Goal: Information Seeking & Learning: Learn about a topic

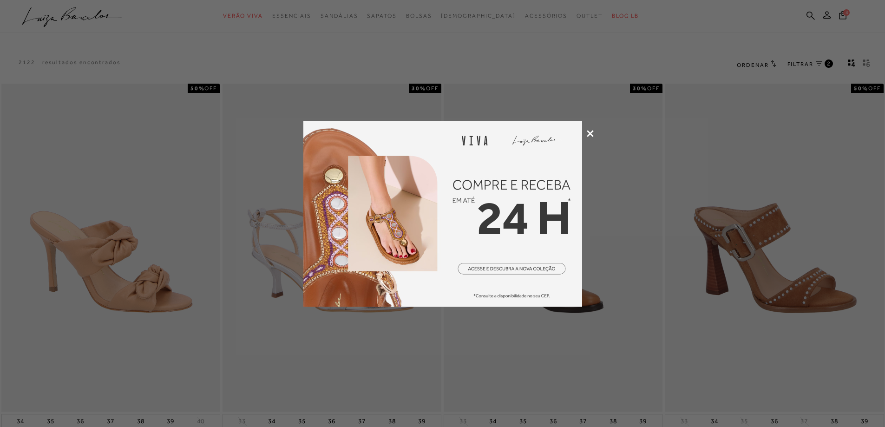
click at [591, 132] on icon at bounding box center [590, 133] width 7 height 7
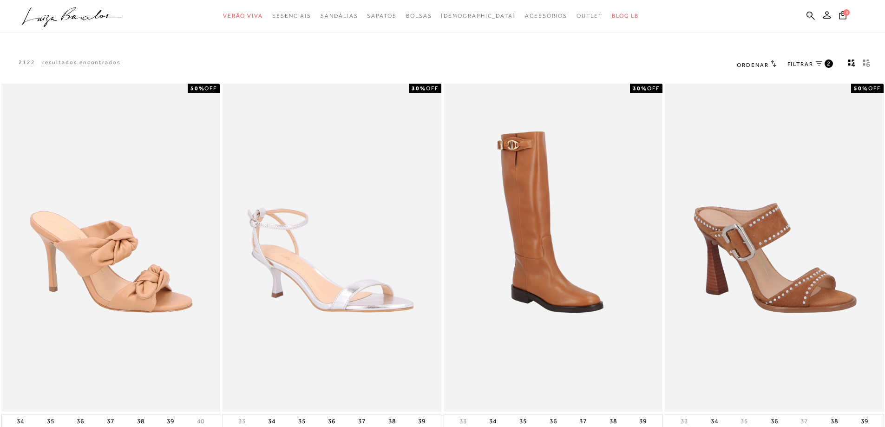
click at [760, 65] on span "Ordenar" at bounding box center [753, 65] width 32 height 7
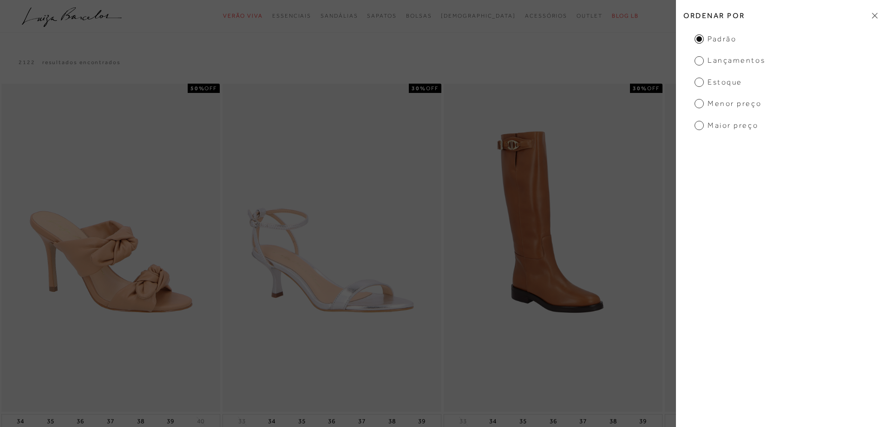
click at [727, 105] on span "Menor Preço" at bounding box center [728, 104] width 67 height 10
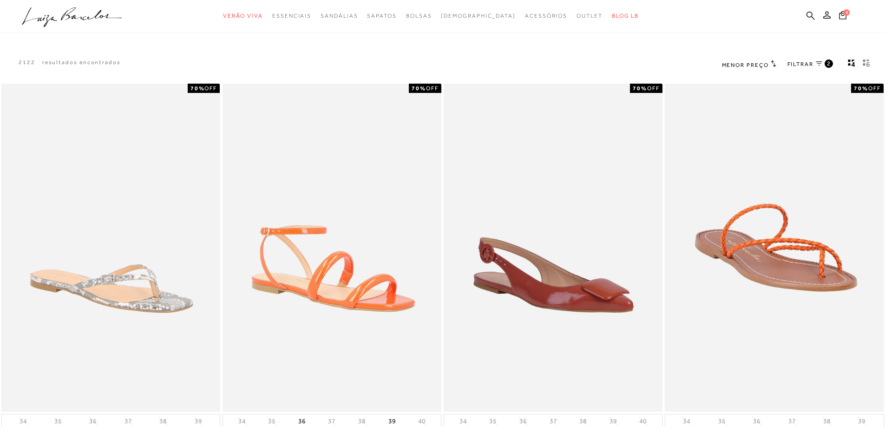
click at [810, 65] on span "FILTRAR" at bounding box center [801, 64] width 26 height 8
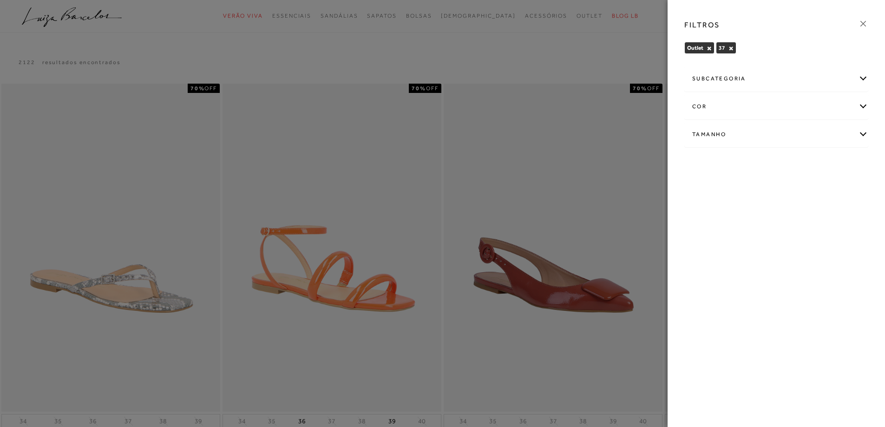
click at [604, 63] on div at bounding box center [442, 213] width 885 height 427
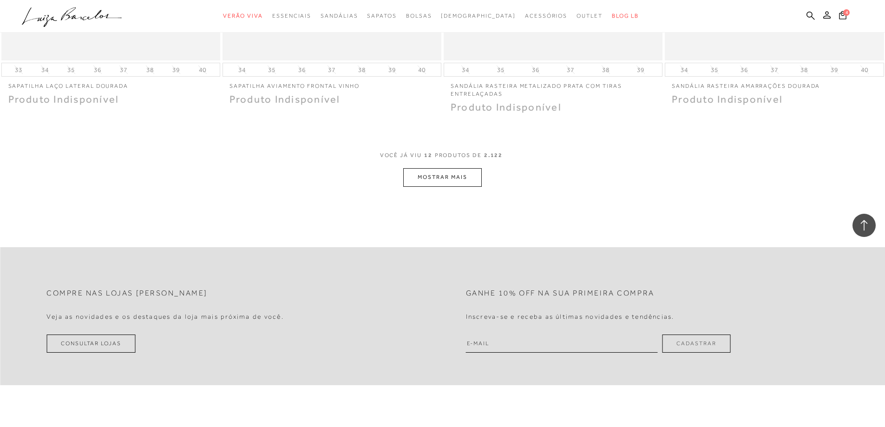
scroll to position [1137, 0]
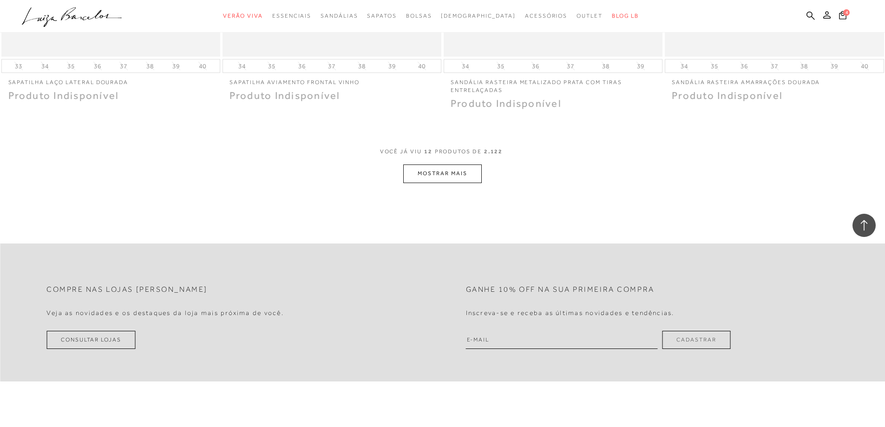
click at [432, 173] on button "MOSTRAR MAIS" at bounding box center [442, 173] width 78 height 18
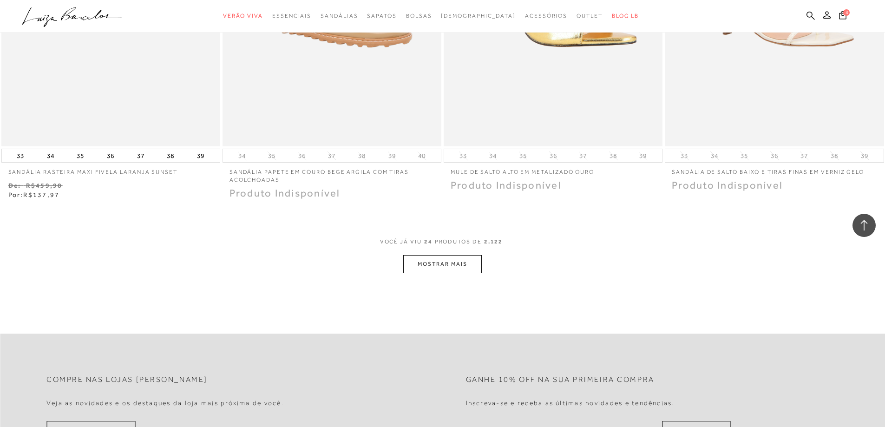
scroll to position [2230, 0]
click at [461, 261] on button "MOSTRAR MAIS" at bounding box center [442, 261] width 78 height 18
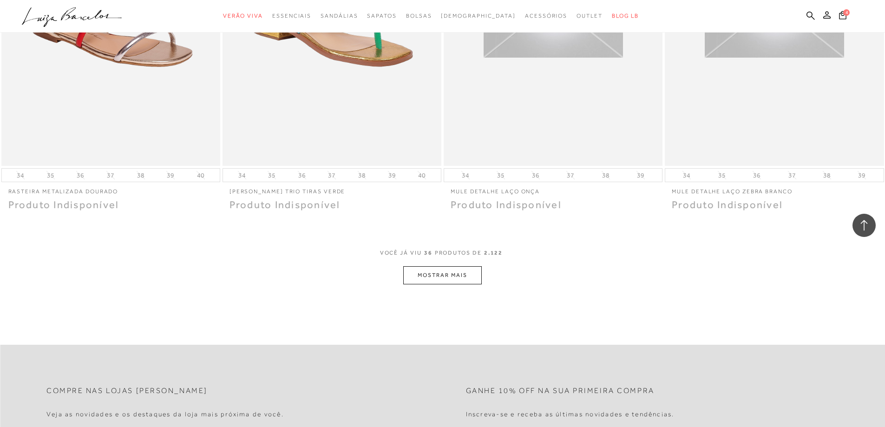
scroll to position [3456, 0]
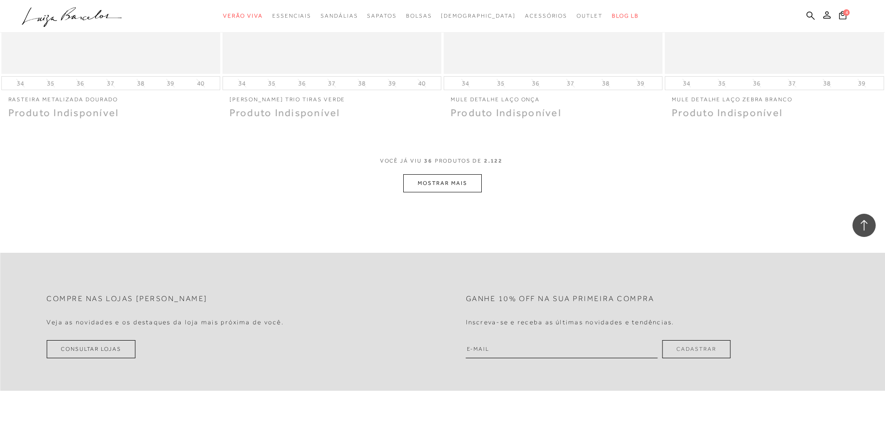
click at [458, 184] on button "MOSTRAR MAIS" at bounding box center [442, 183] width 78 height 18
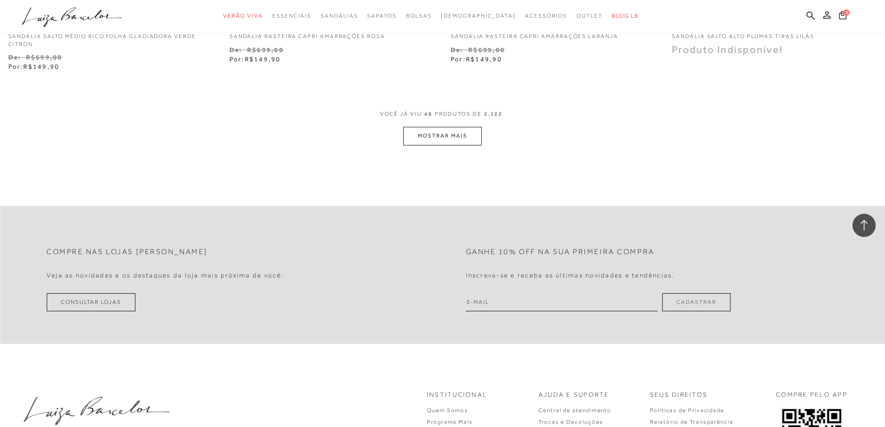
scroll to position [4716, 0]
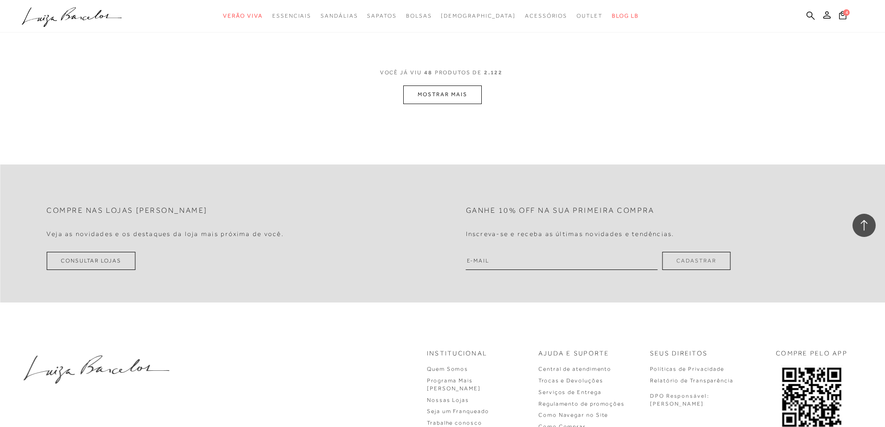
click at [454, 101] on button "MOSTRAR MAIS" at bounding box center [442, 94] width 78 height 18
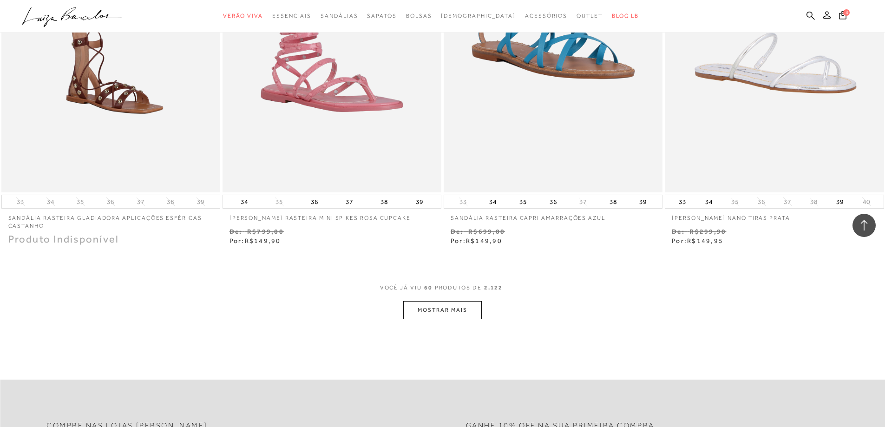
scroll to position [5885, 0]
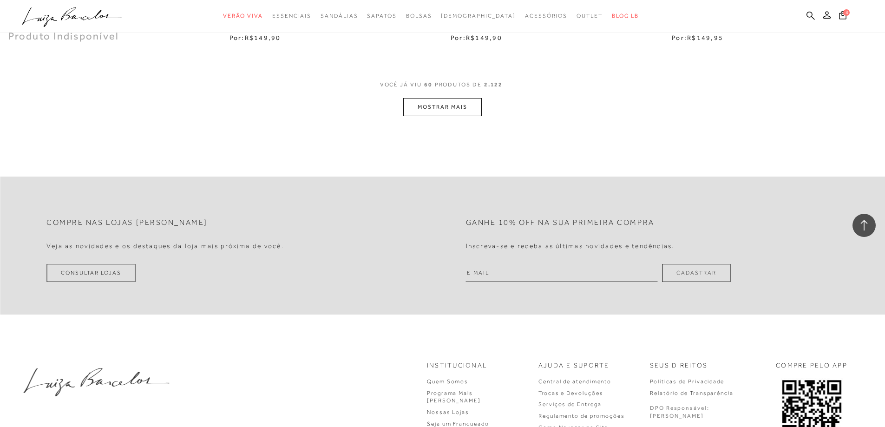
click at [458, 109] on button "MOSTRAR MAIS" at bounding box center [442, 107] width 78 height 18
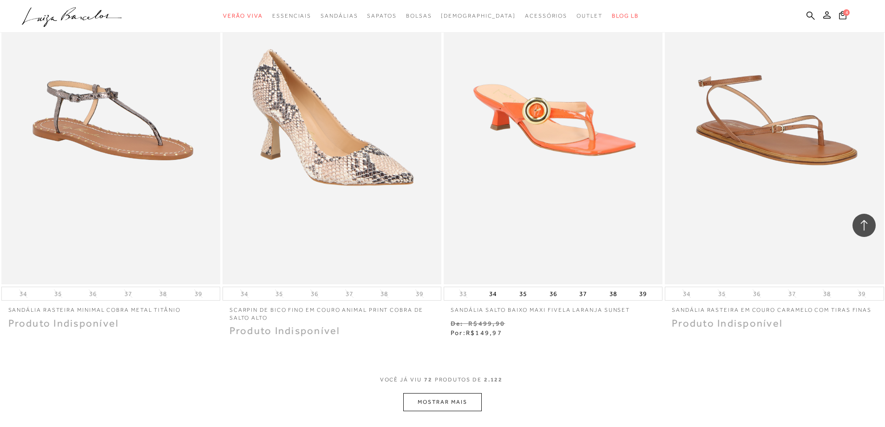
scroll to position [6796, 0]
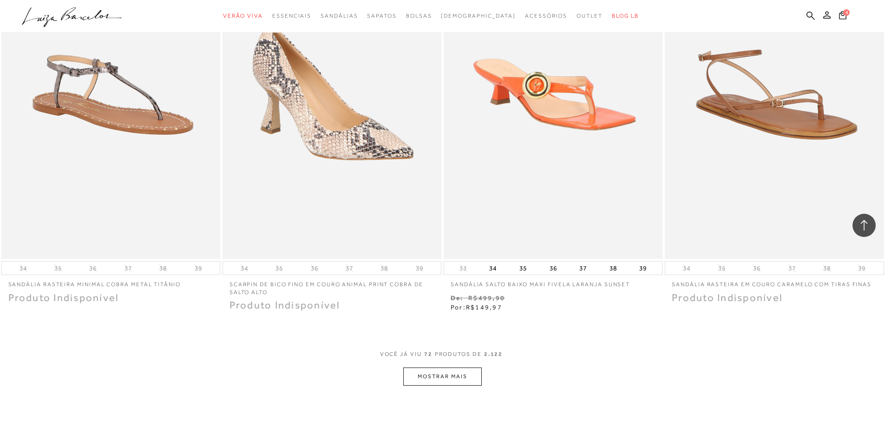
click at [448, 378] on button "MOSTRAR MAIS" at bounding box center [442, 377] width 78 height 18
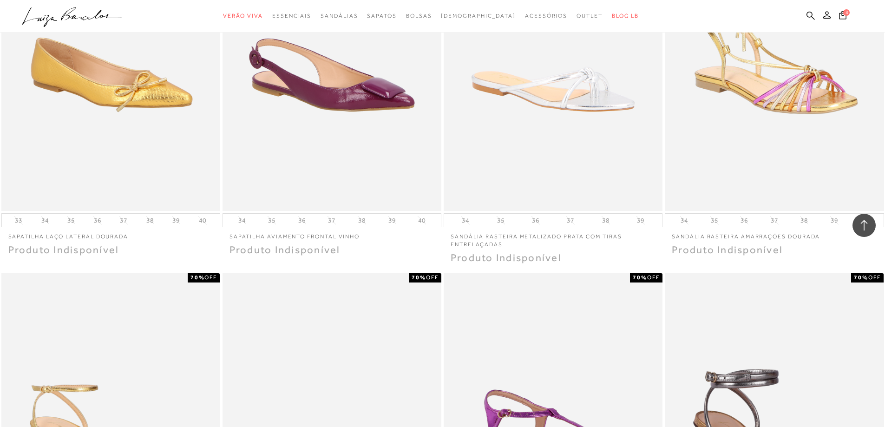
scroll to position [0, 0]
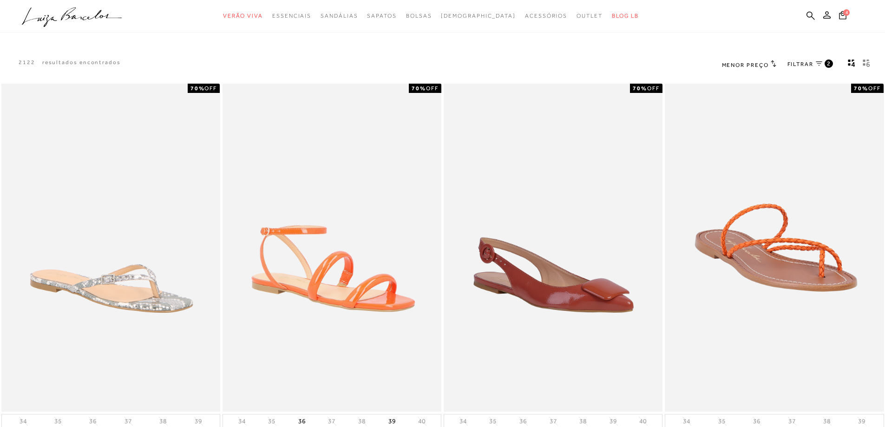
click at [807, 64] on span "FILTRAR" at bounding box center [801, 64] width 26 height 8
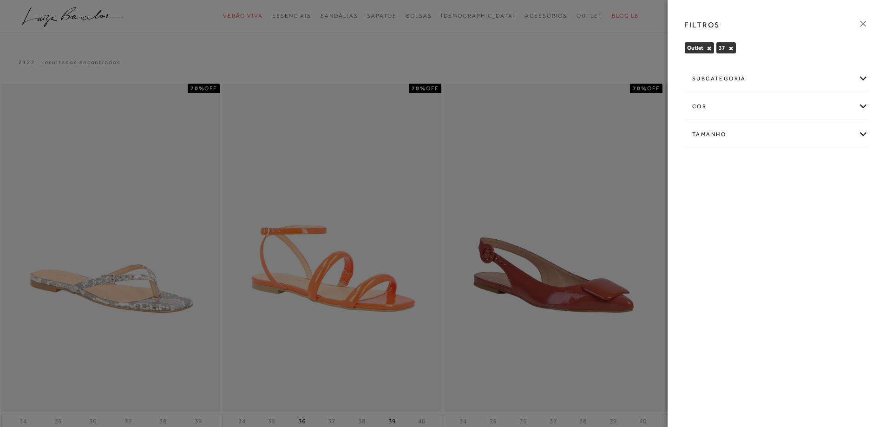
click at [864, 79] on div "subcategoria" at bounding box center [776, 78] width 183 height 25
click at [484, 65] on div at bounding box center [442, 213] width 885 height 427
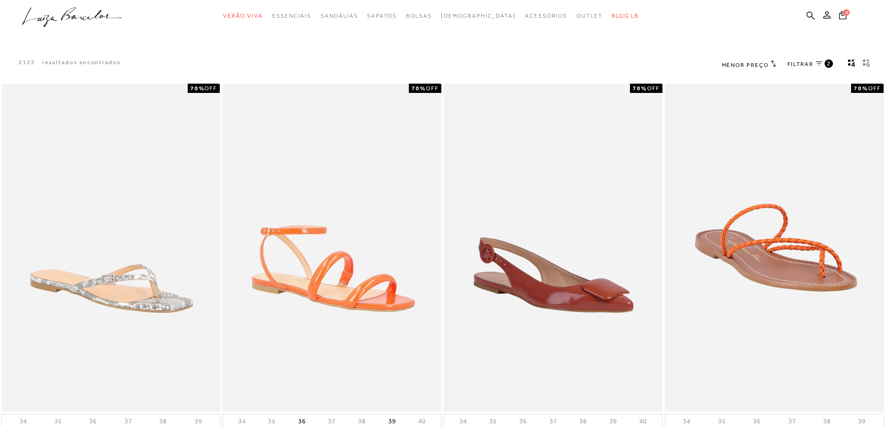
click at [868, 62] on icon "gridText6Desc" at bounding box center [866, 63] width 7 height 8
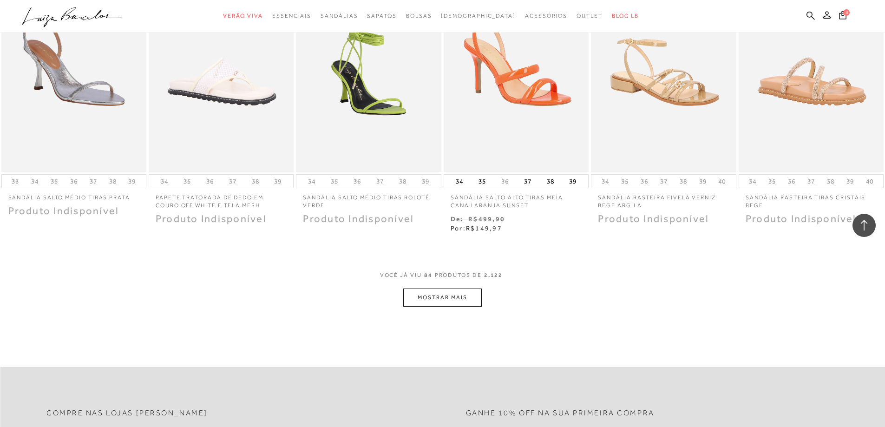
scroll to position [439, 0]
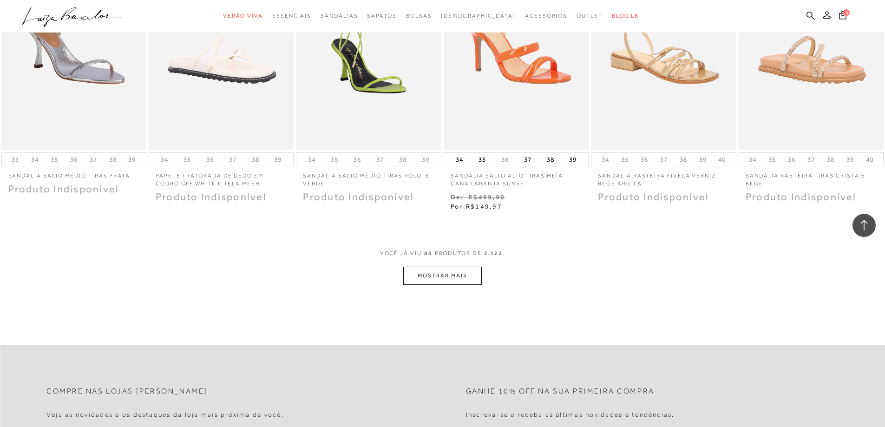
click at [446, 275] on button "MOSTRAR MAIS" at bounding box center [442, 276] width 78 height 18
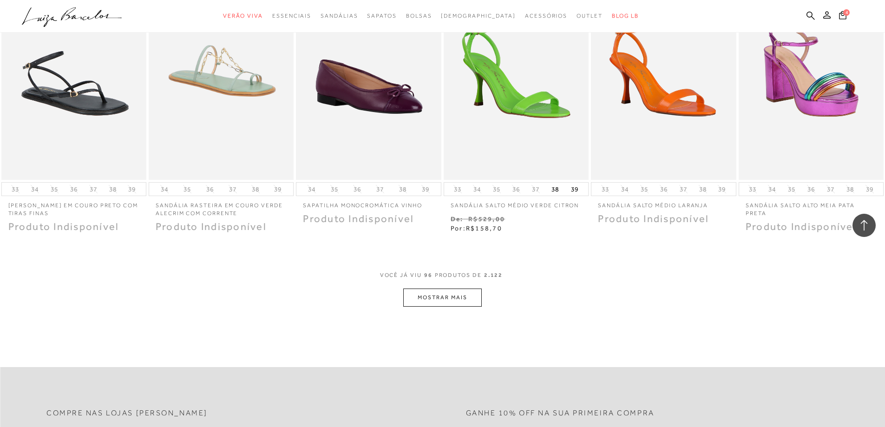
scroll to position [1005, 0]
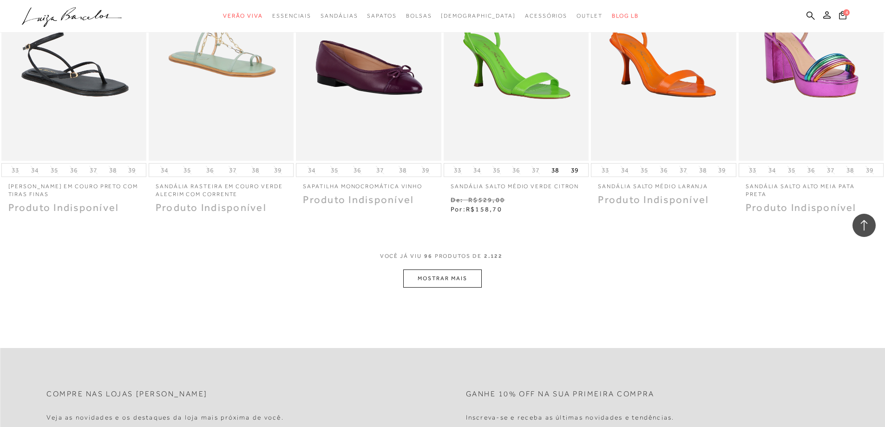
click at [444, 280] on button "MOSTRAR MAIS" at bounding box center [442, 279] width 78 height 18
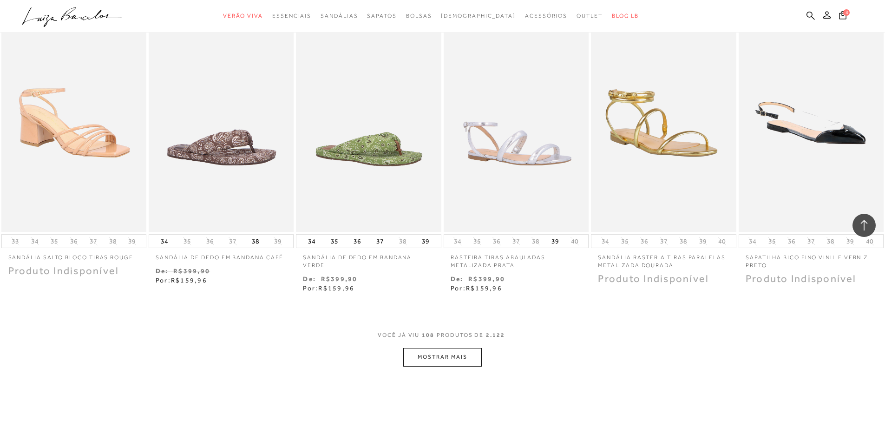
scroll to position [1536, 0]
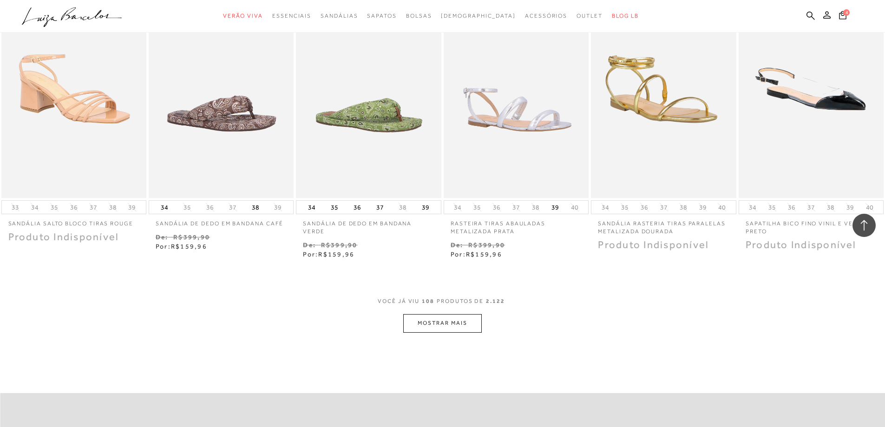
click at [454, 323] on button "MOSTRAR MAIS" at bounding box center [442, 323] width 78 height 18
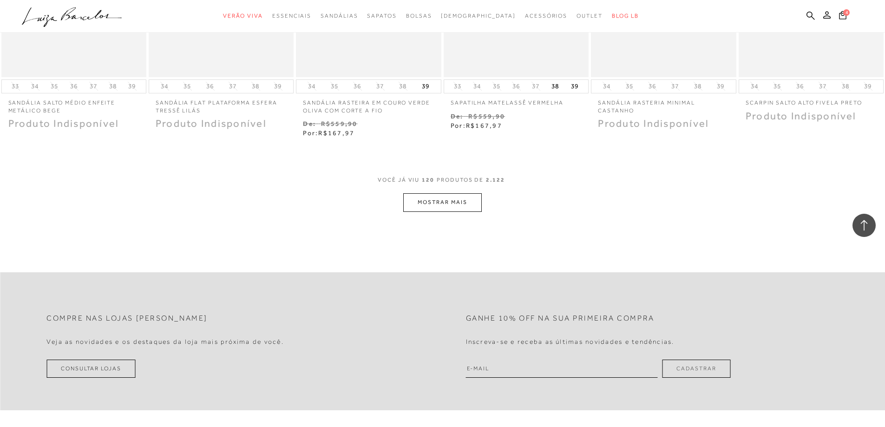
scroll to position [2258, 0]
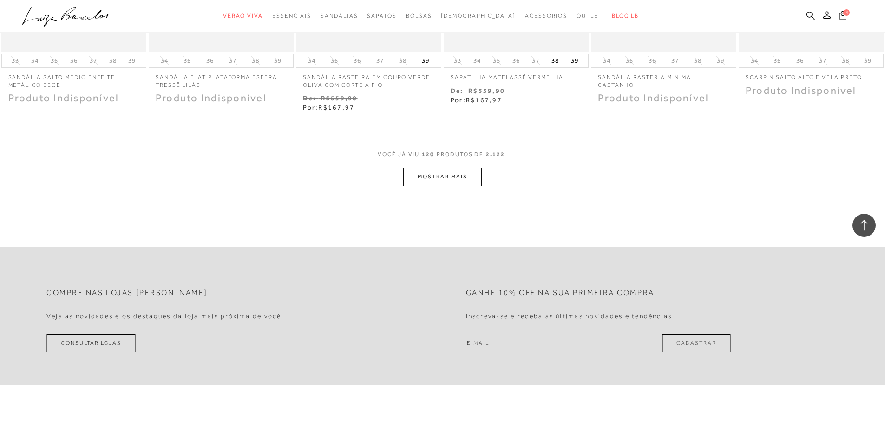
click at [442, 181] on button "MOSTRAR MAIS" at bounding box center [442, 177] width 78 height 18
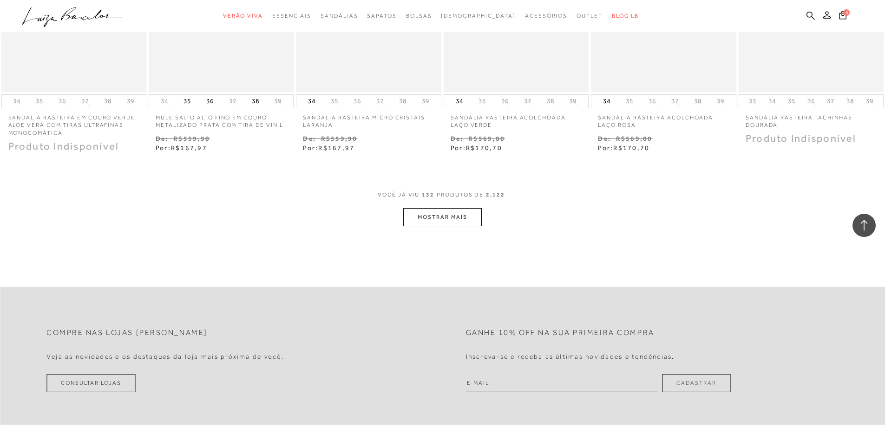
scroll to position [2848, 0]
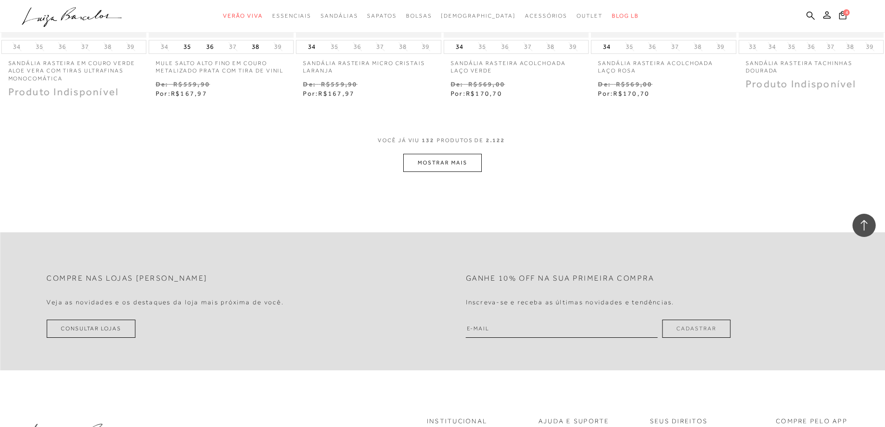
click at [433, 164] on button "MOSTRAR MAIS" at bounding box center [442, 163] width 78 height 18
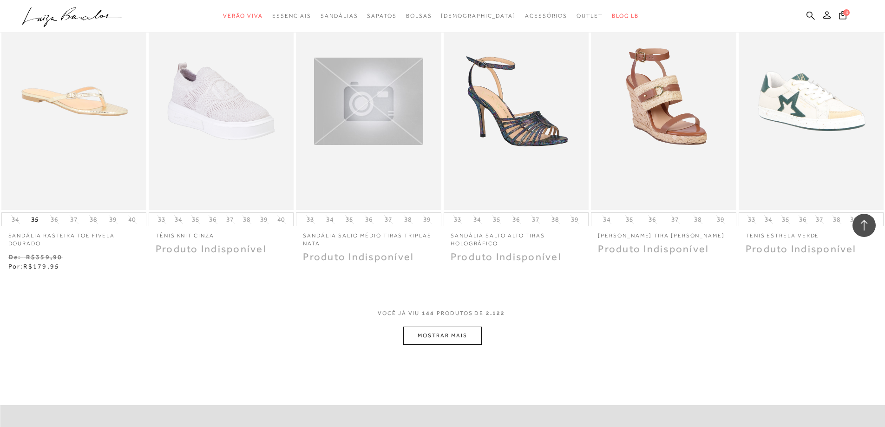
scroll to position [3306, 0]
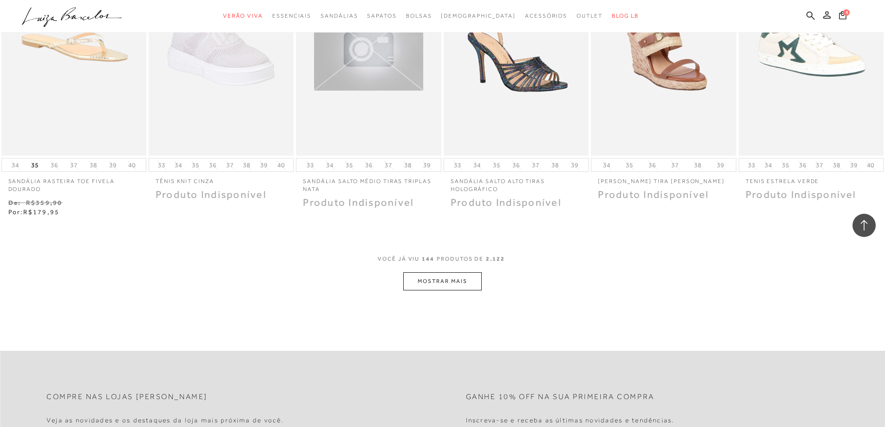
click at [441, 279] on button "MOSTRAR MAIS" at bounding box center [442, 281] width 78 height 18
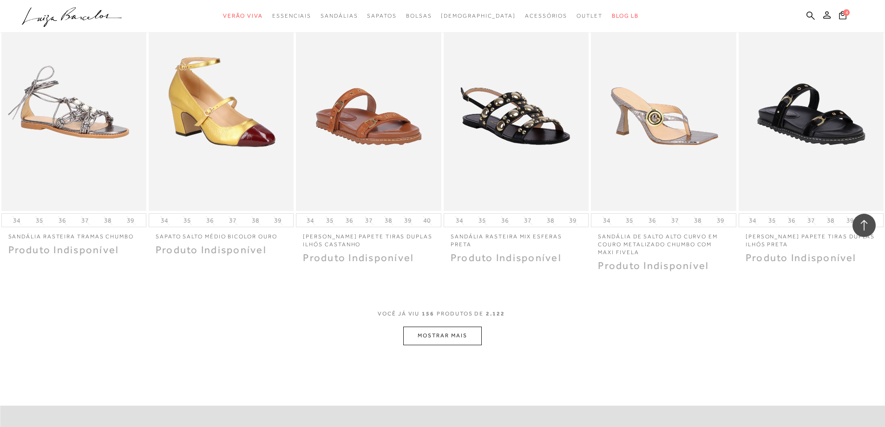
scroll to position [3871, 0]
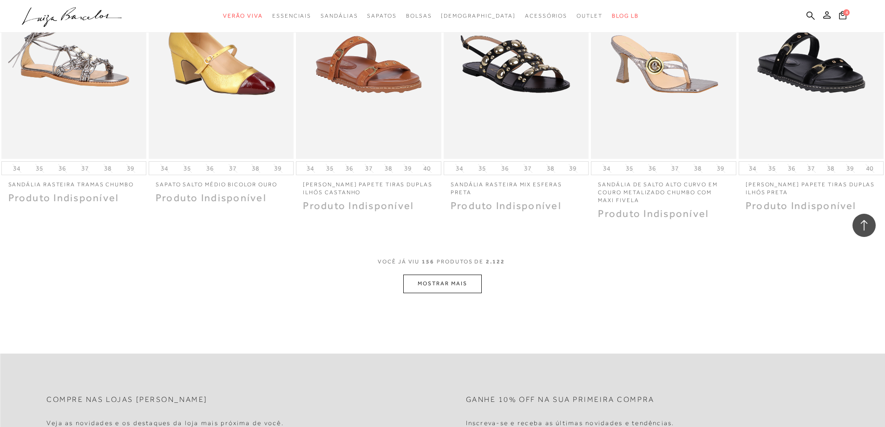
click at [444, 280] on button "MOSTRAR MAIS" at bounding box center [442, 284] width 78 height 18
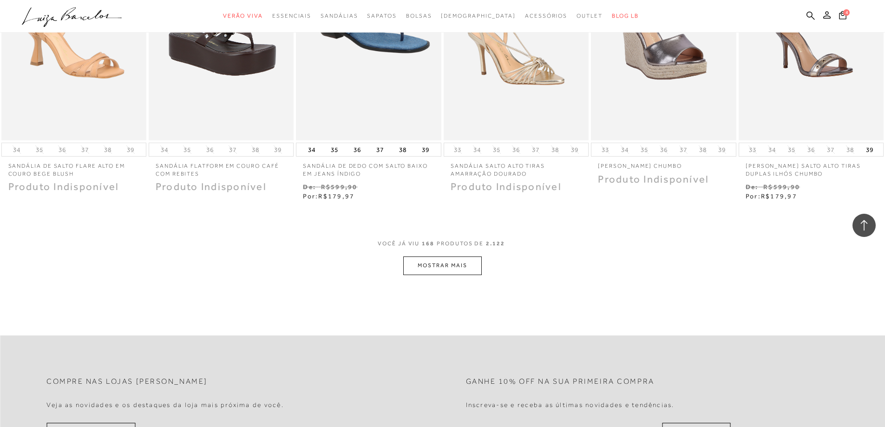
scroll to position [4477, 0]
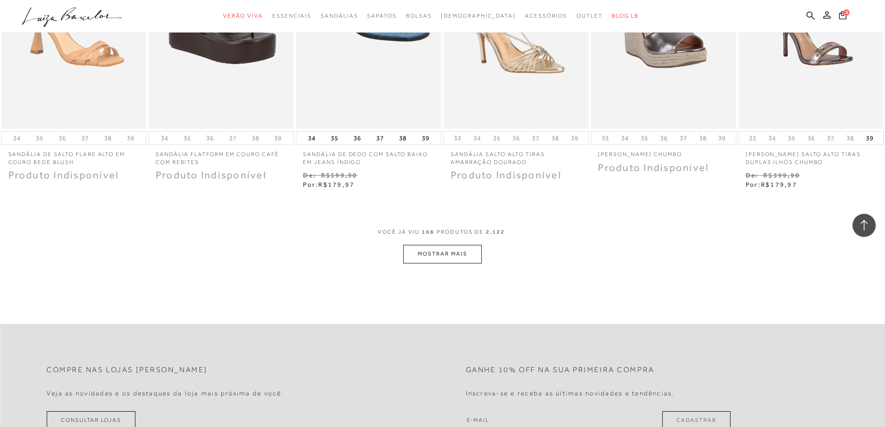
click at [451, 254] on button "MOSTRAR MAIS" at bounding box center [442, 254] width 78 height 18
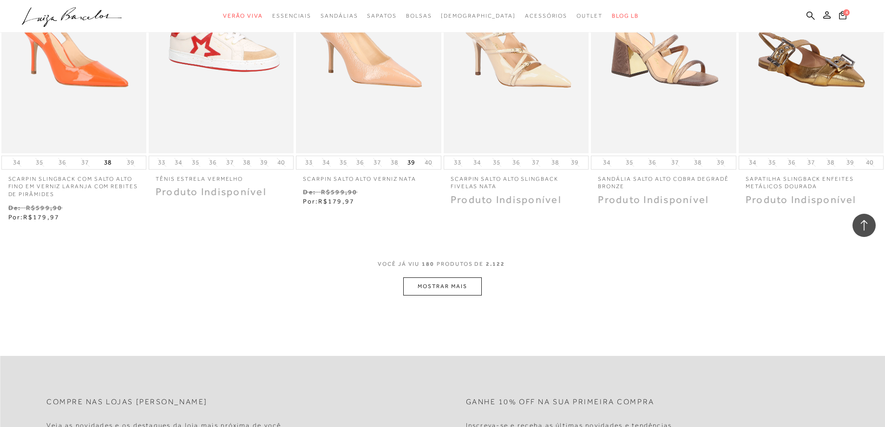
scroll to position [5041, 0]
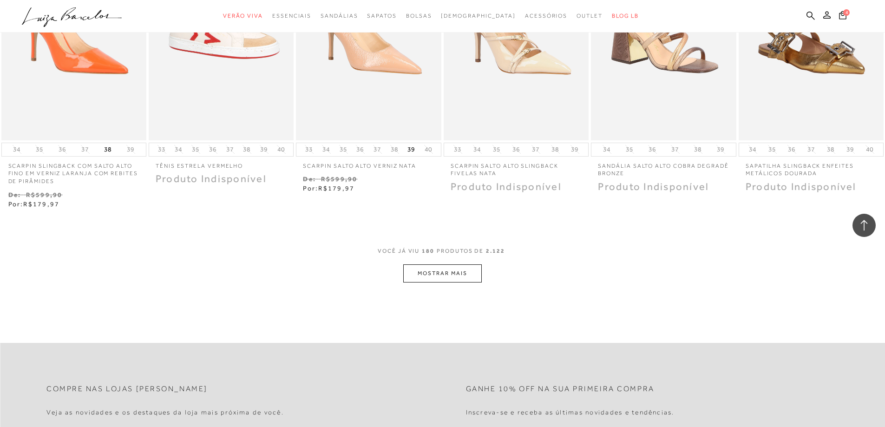
click at [450, 273] on button "MOSTRAR MAIS" at bounding box center [442, 273] width 78 height 18
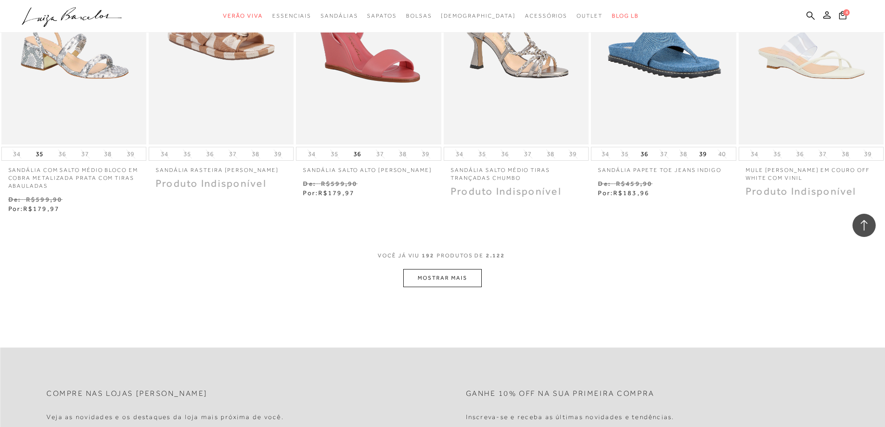
scroll to position [5599, 0]
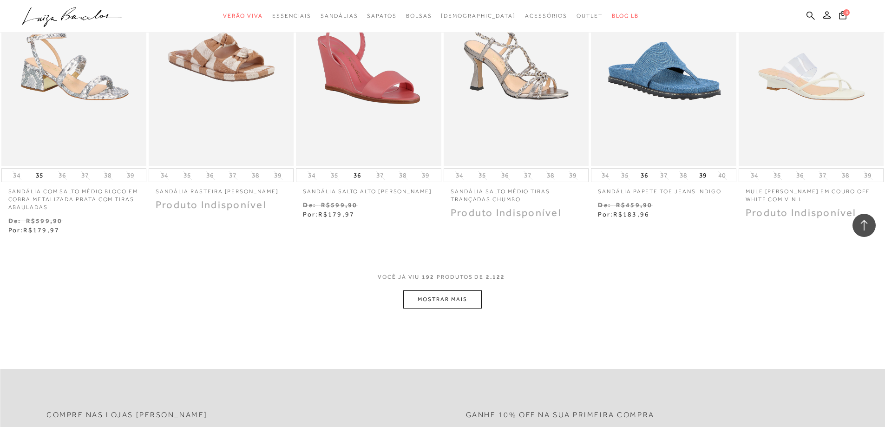
click at [448, 295] on button "MOSTRAR MAIS" at bounding box center [442, 299] width 78 height 18
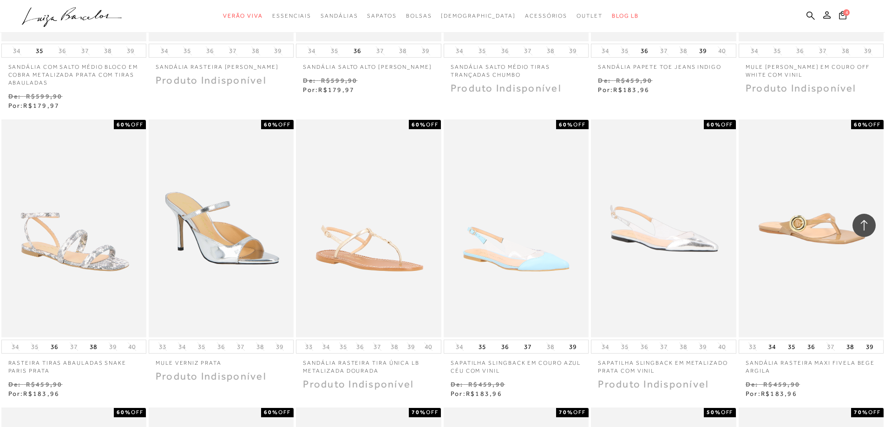
scroll to position [5740, 0]
